Goal: Navigation & Orientation: Find specific page/section

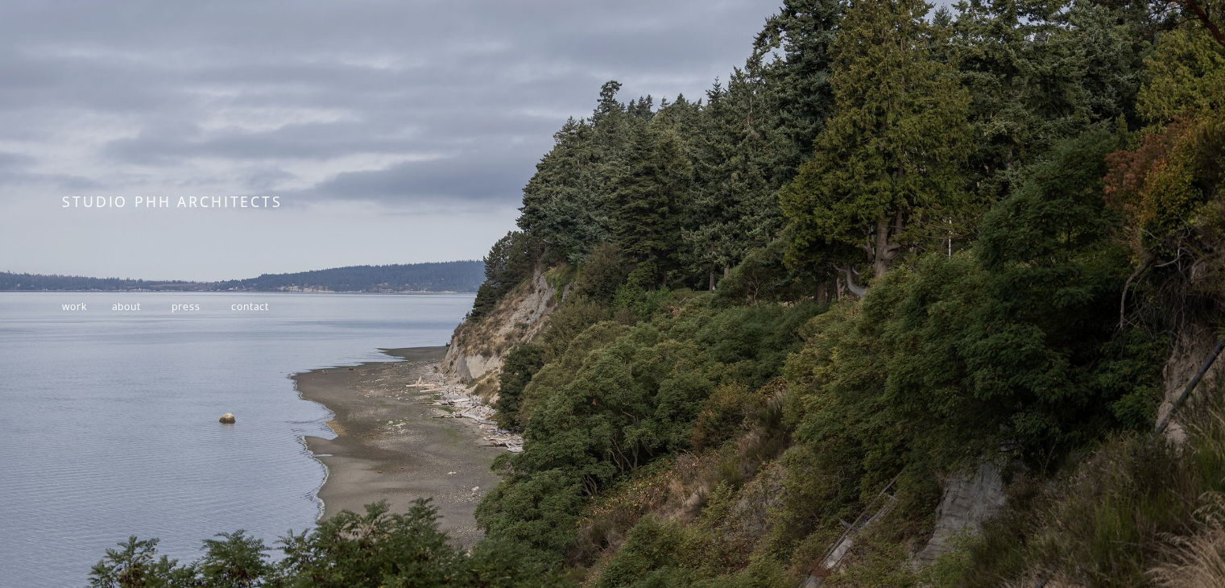
scroll to position [272, 0]
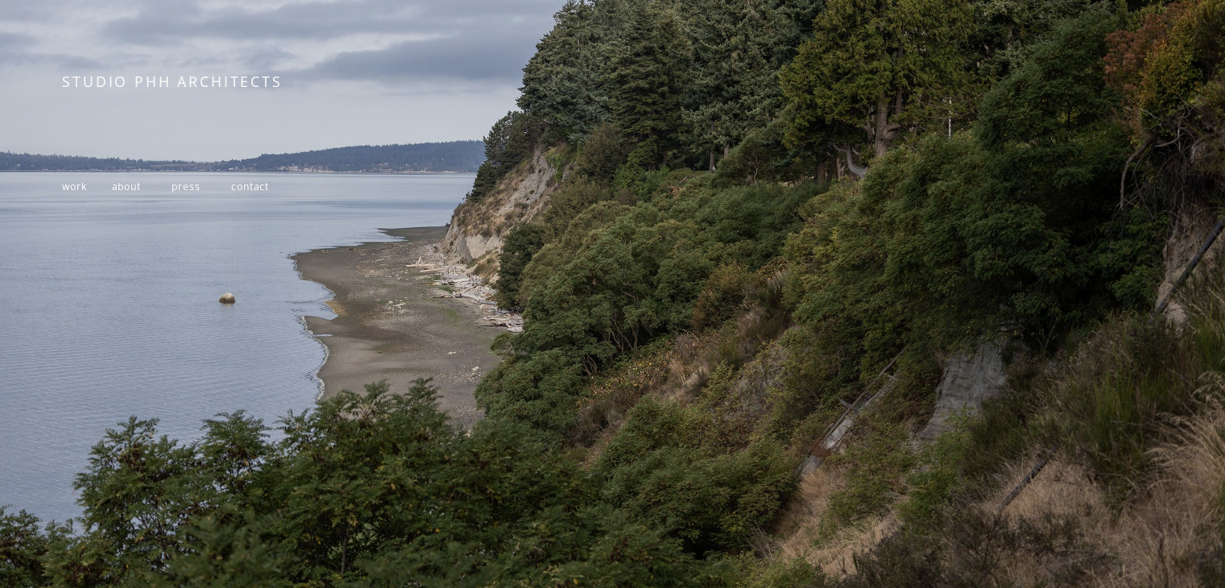
click at [258, 181] on span "contact" at bounding box center [250, 187] width 38 height 14
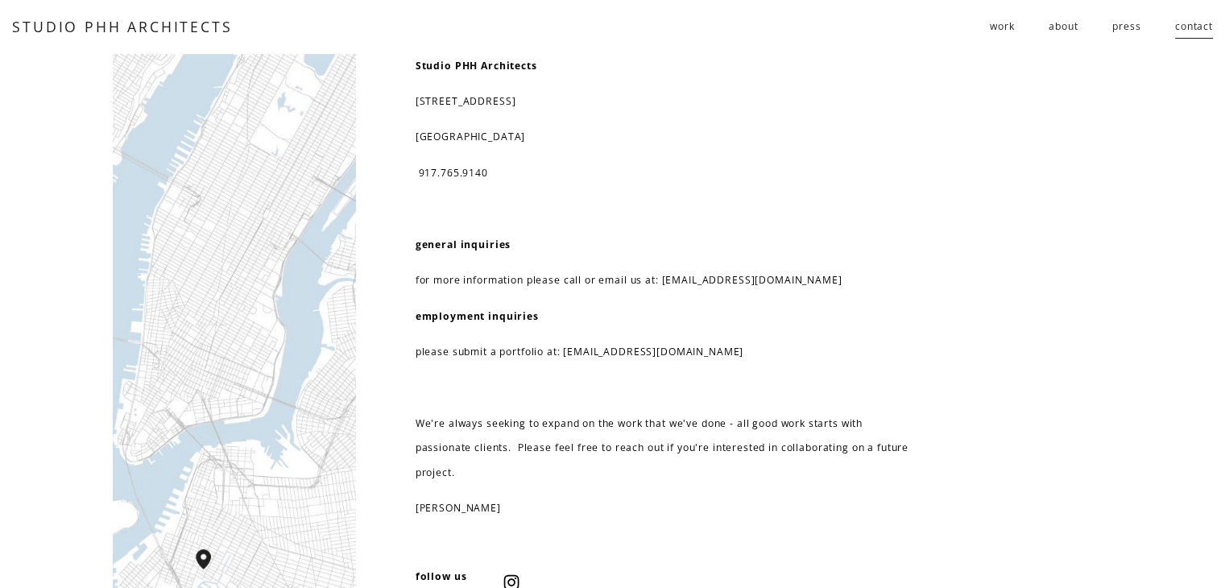
click at [42, 25] on link "STUDIO PHH ARCHITECTS" at bounding box center [122, 26] width 220 height 19
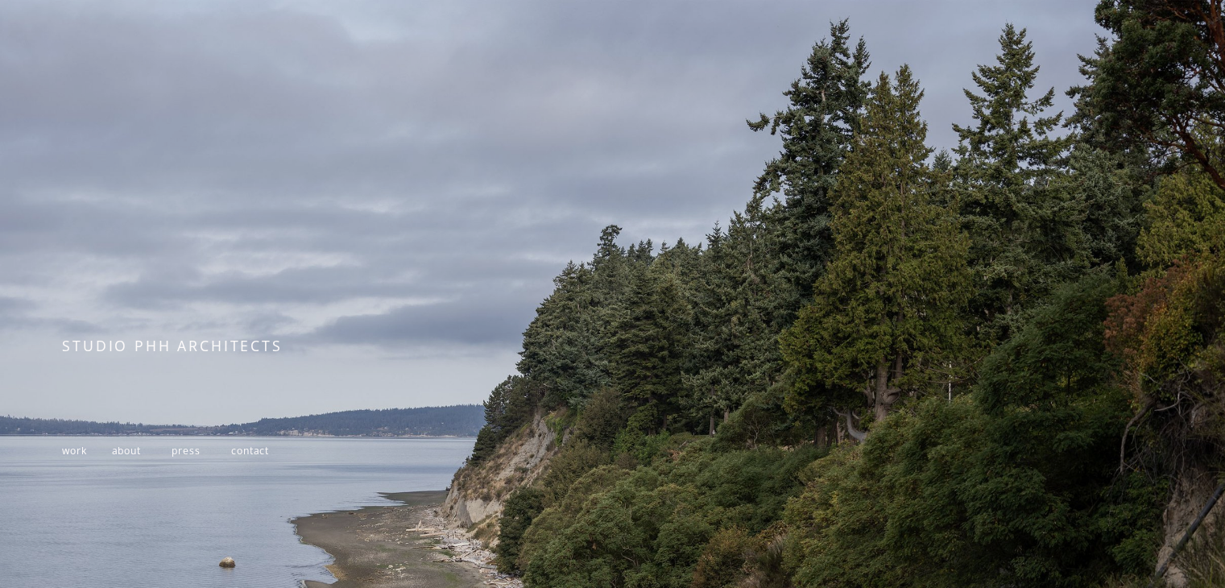
click at [68, 452] on span "work" at bounding box center [74, 451] width 24 height 14
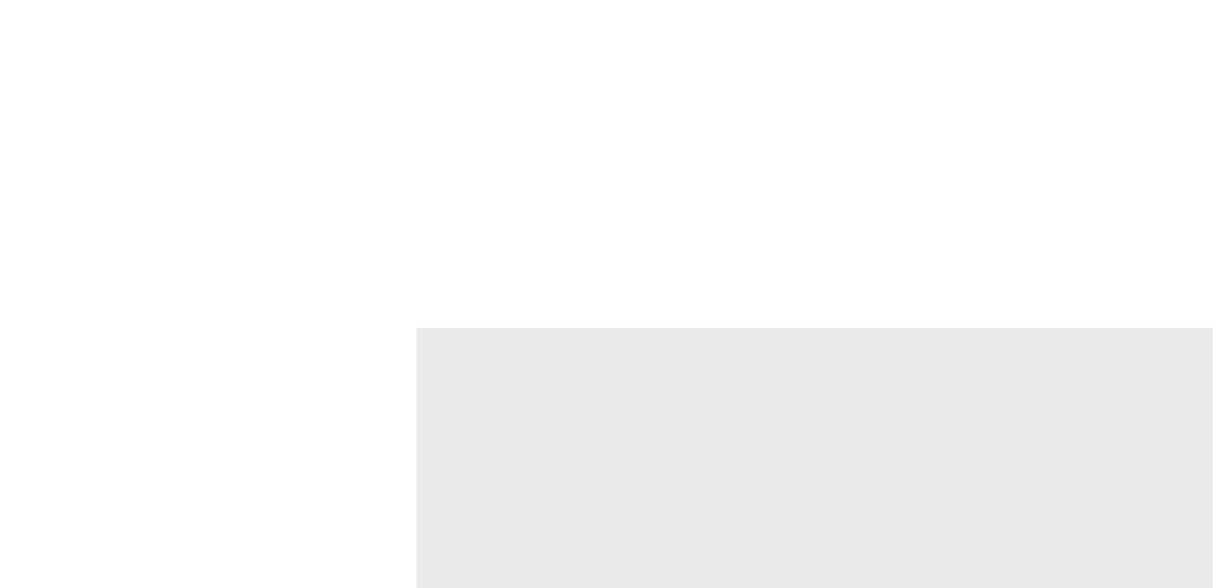
scroll to position [5478, 0]
